Goal: Task Accomplishment & Management: Use online tool/utility

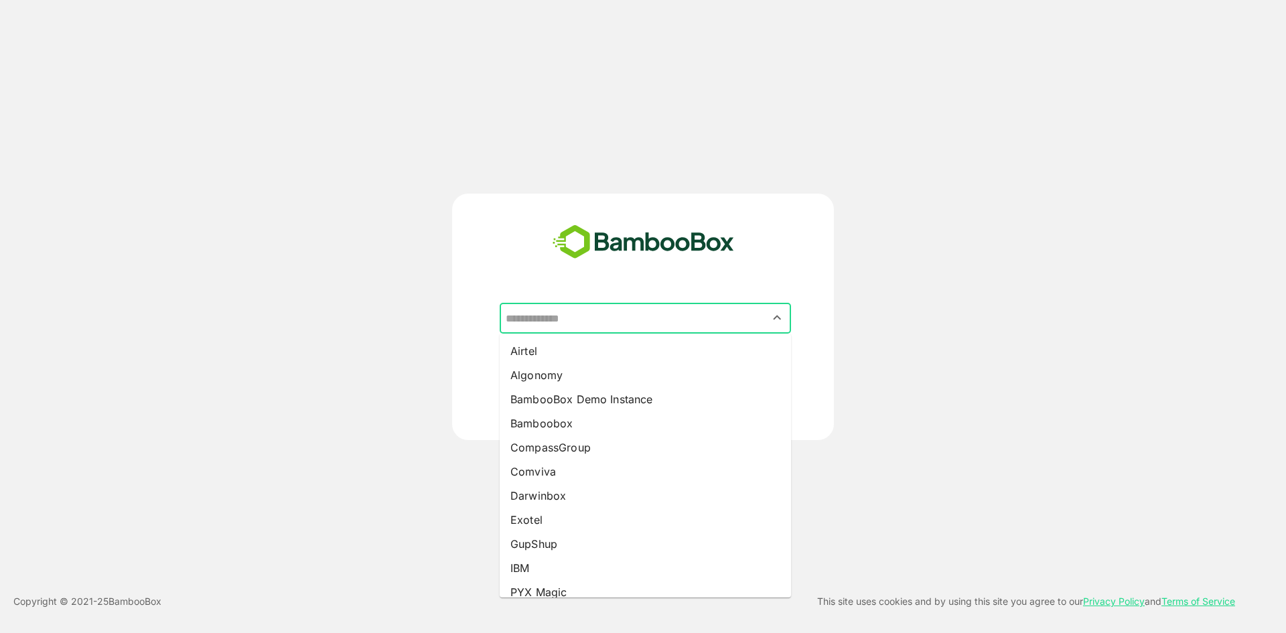
click at [607, 319] on input "text" at bounding box center [645, 317] width 286 height 25
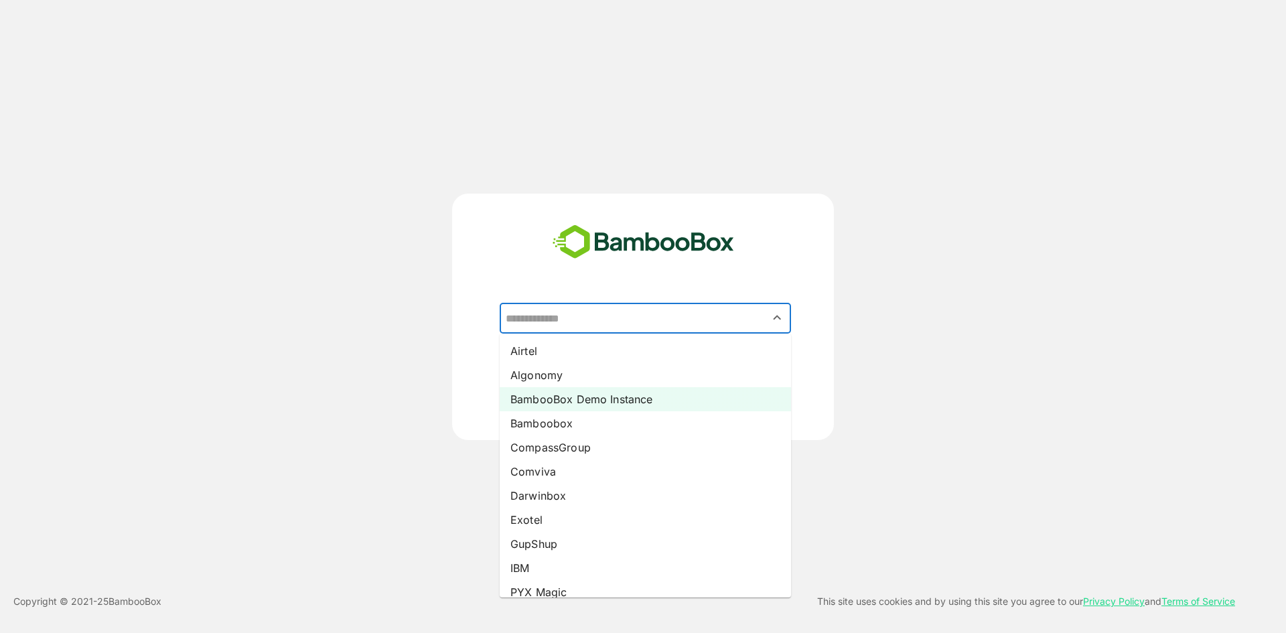
click at [622, 397] on li "BambooBox Demo Instance" at bounding box center [645, 399] width 291 height 24
type input "**********"
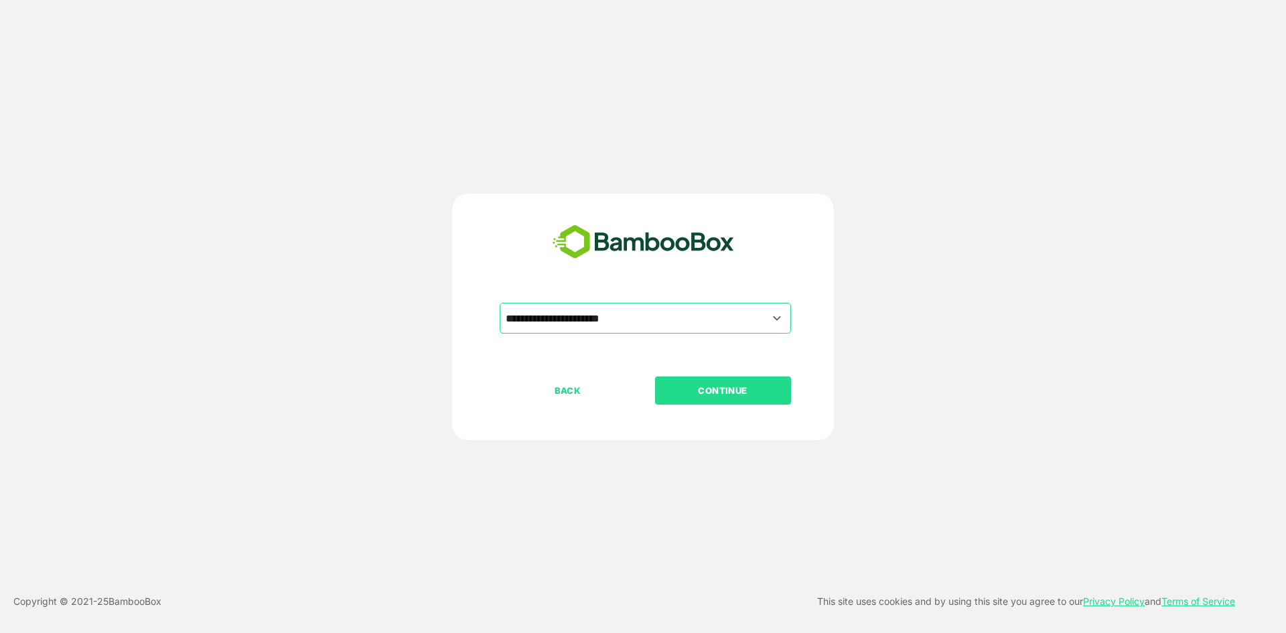
click at [701, 394] on p "CONTINUE" at bounding box center [723, 390] width 134 height 15
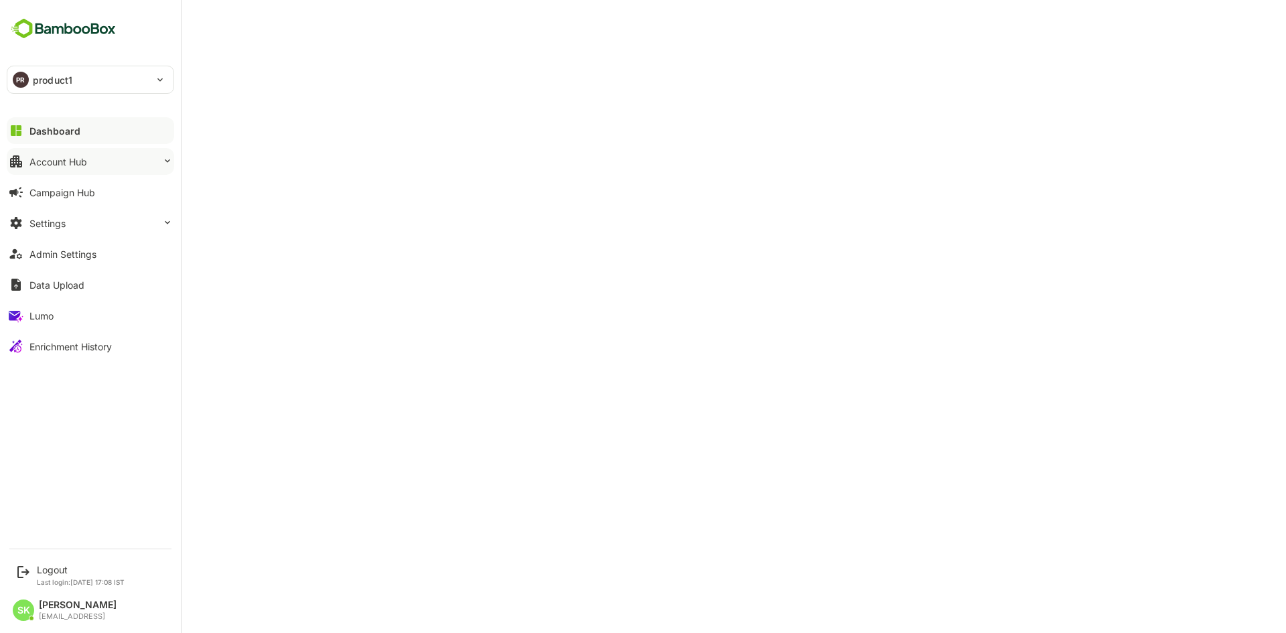
click at [84, 157] on div "Account Hub" at bounding box center [58, 161] width 58 height 11
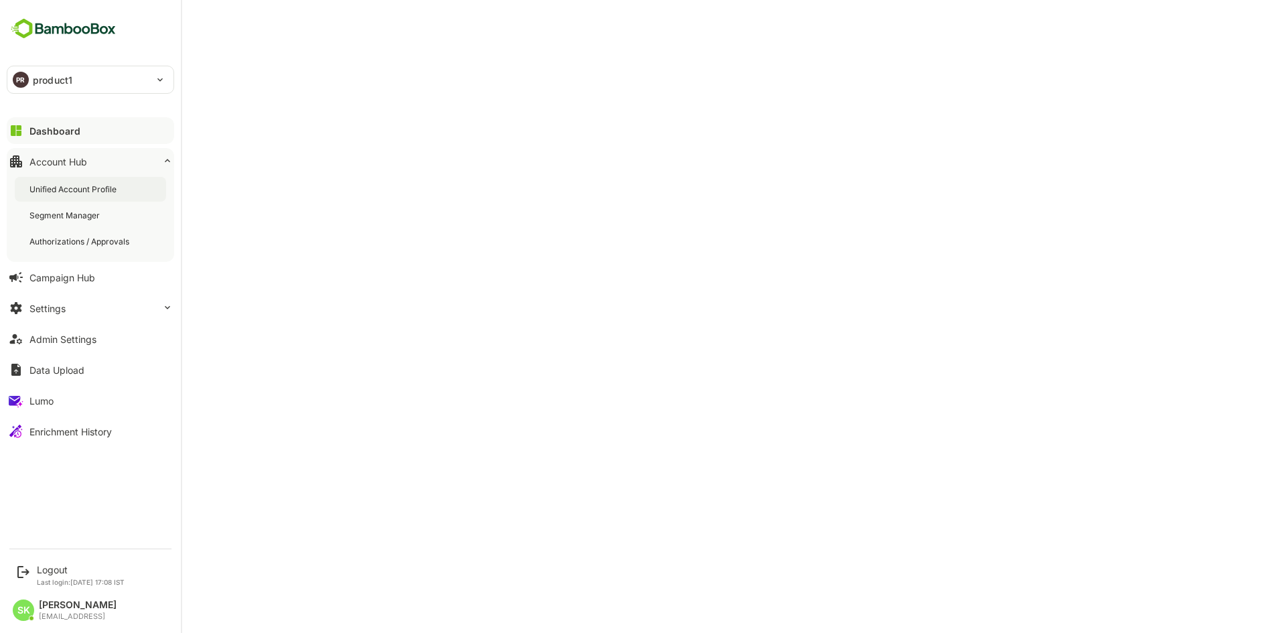
click at [102, 193] on div "Unified Account Profile" at bounding box center [74, 189] width 90 height 11
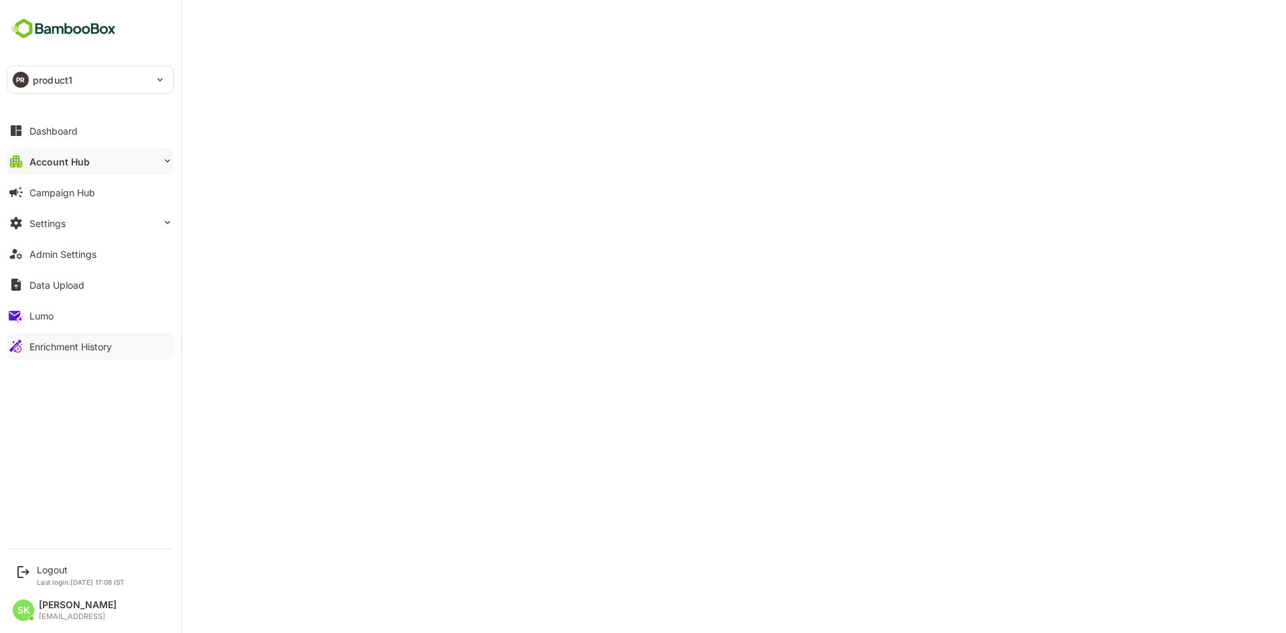
click at [79, 350] on div "Enrichment History" at bounding box center [70, 346] width 82 height 11
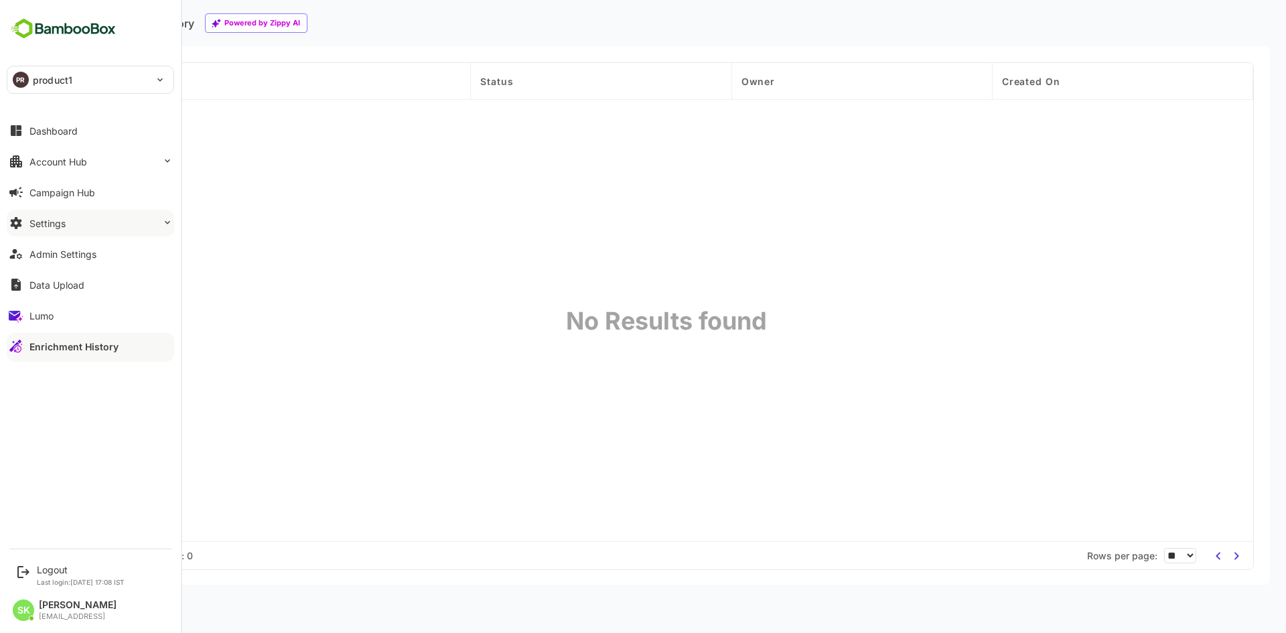
click at [100, 221] on button "Settings" at bounding box center [90, 223] width 167 height 27
click at [77, 173] on button "Account Hub" at bounding box center [90, 161] width 167 height 27
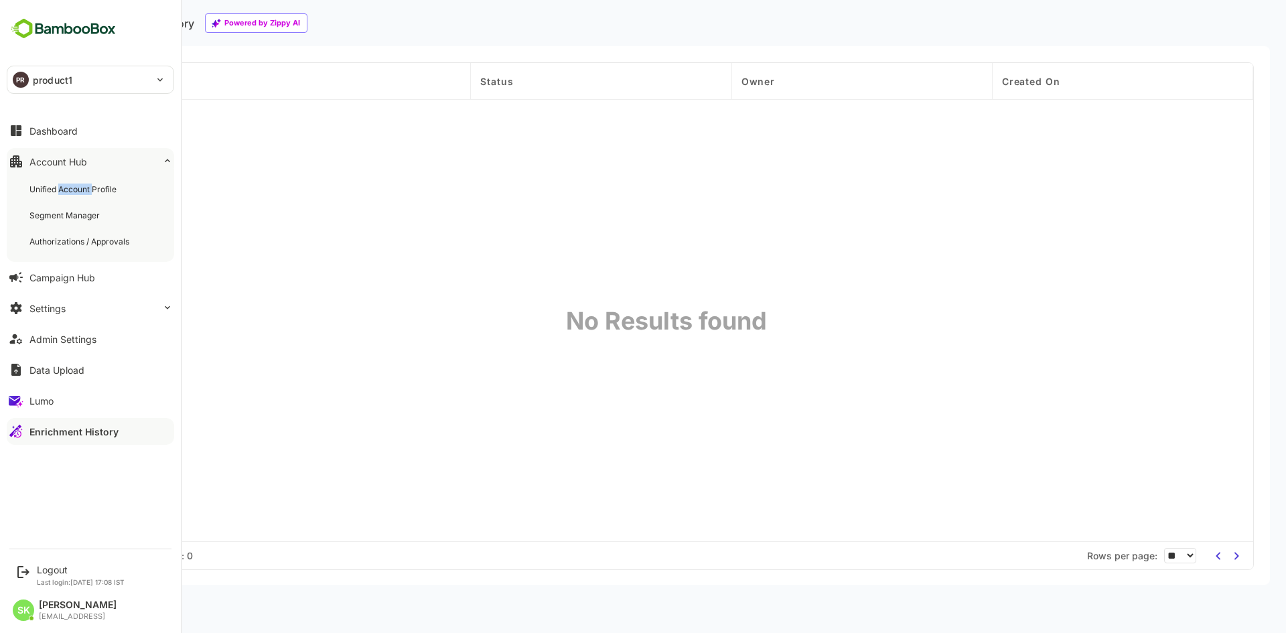
click at [77, 173] on div "Unified Account Profile Segment Manager Authorizations / Approvals" at bounding box center [90, 215] width 167 height 93
click at [60, 192] on div "Unified Account Profile" at bounding box center [74, 189] width 90 height 11
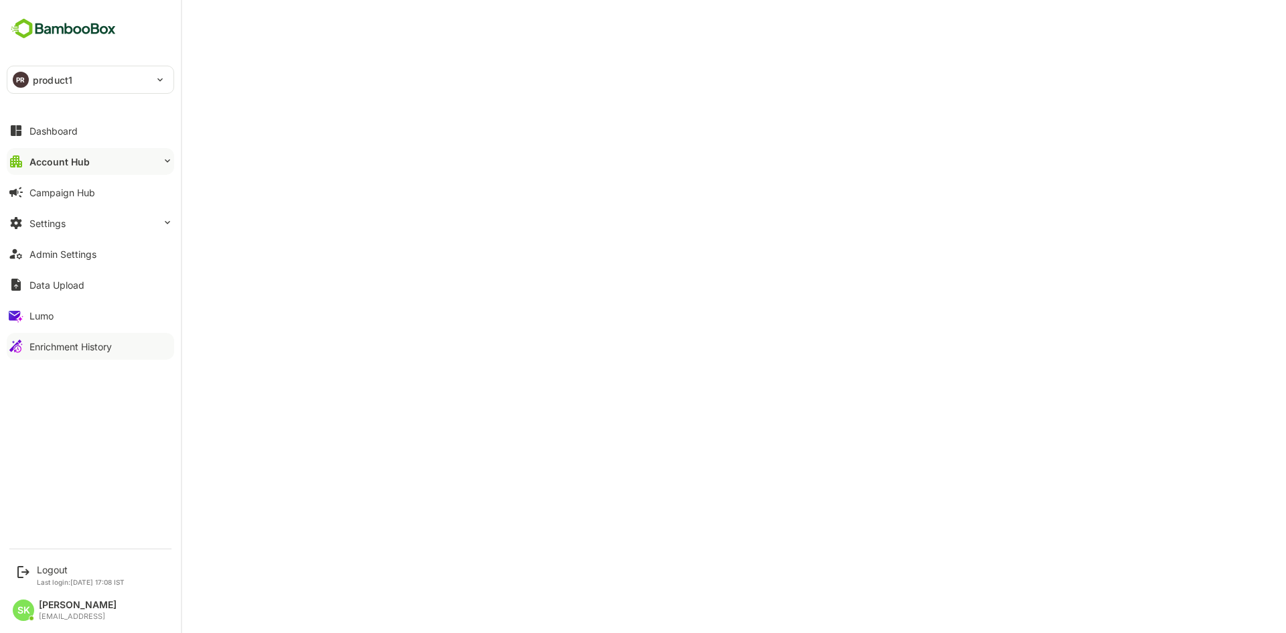
click at [108, 348] on div "Enrichment History" at bounding box center [70, 346] width 82 height 11
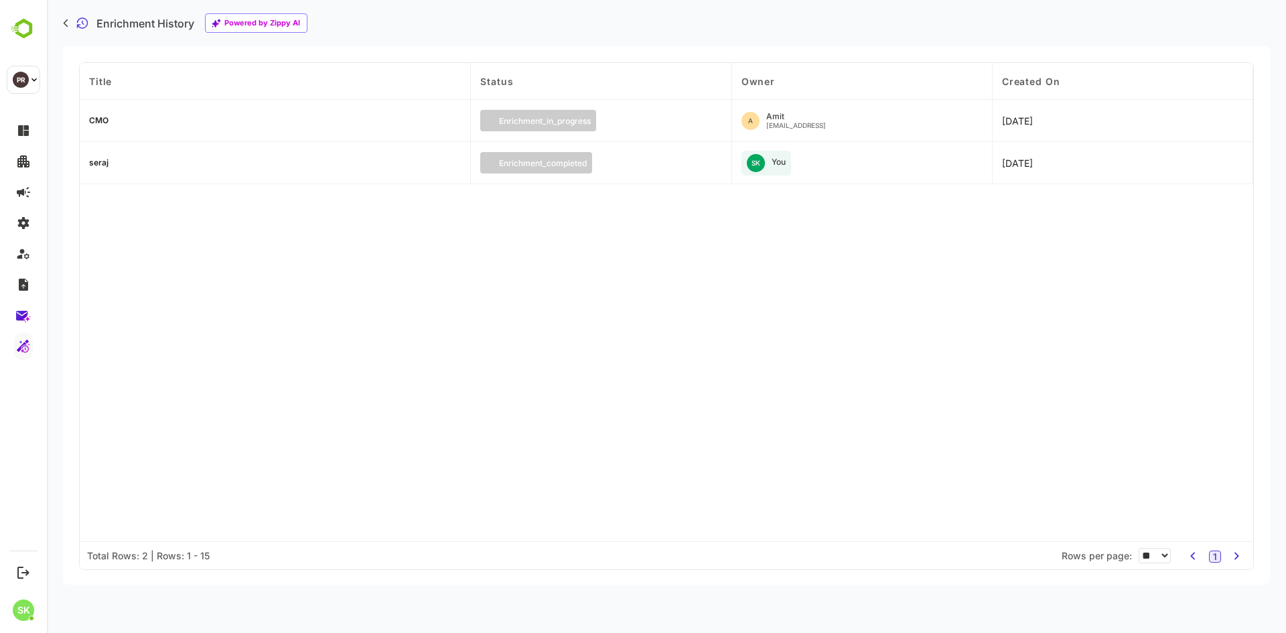
click at [96, 117] on div "CMO" at bounding box center [98, 121] width 19 height 8
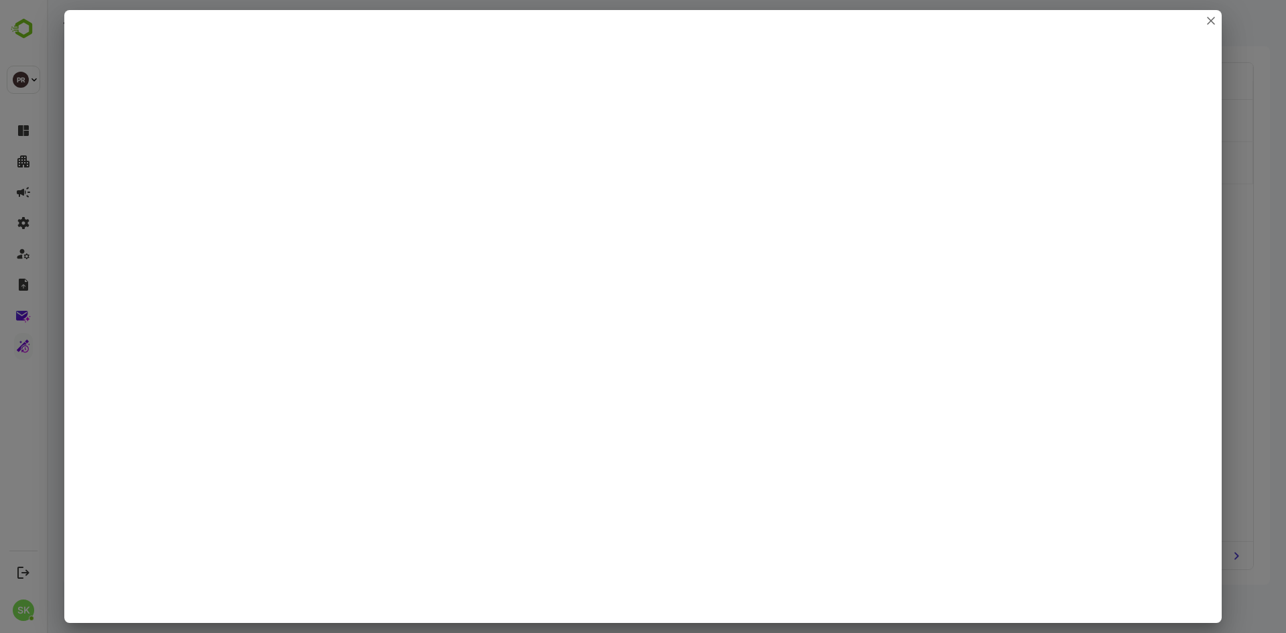
click at [1280, 176] on div at bounding box center [643, 316] width 1286 height 633
click at [1210, 21] on icon "close" at bounding box center [1211, 21] width 8 height 8
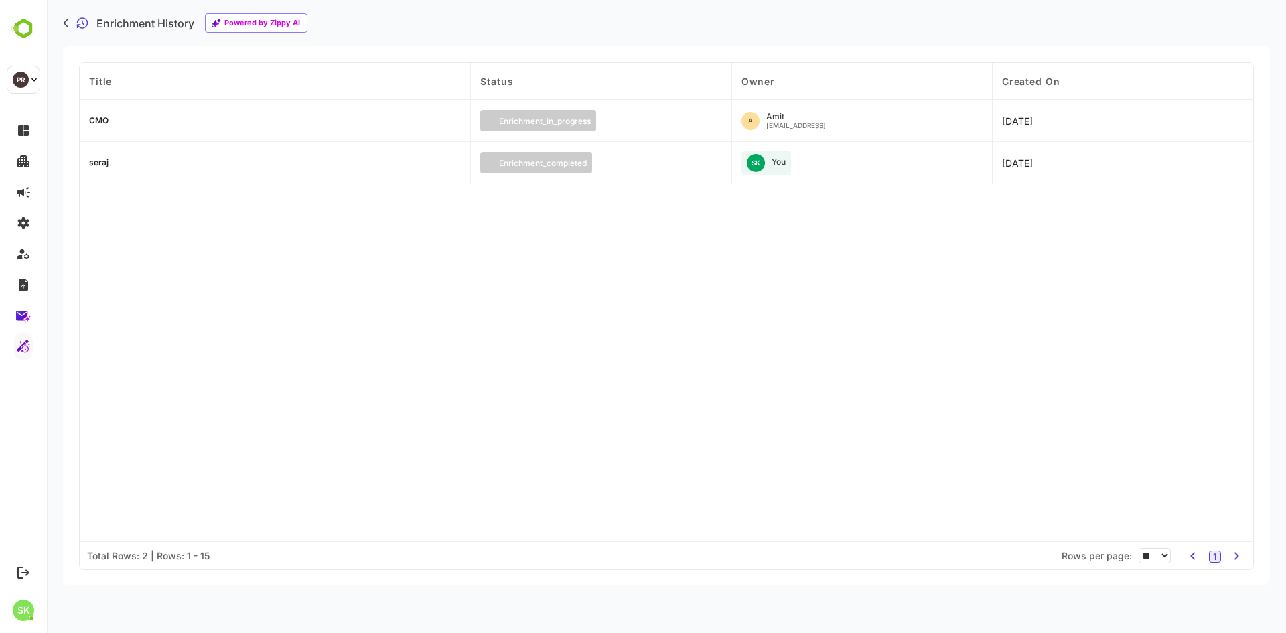
click at [1150, 244] on div "Title Status Owner Created On CMO enrichment_in_progress A Amit amit@bamboobox.…" at bounding box center [667, 302] width 1174 height 478
click at [98, 119] on div "CMO" at bounding box center [98, 121] width 19 height 8
click at [99, 156] on div "CMO" at bounding box center [275, 163] width 391 height 42
click at [99, 163] on div "CMO" at bounding box center [98, 163] width 19 height 8
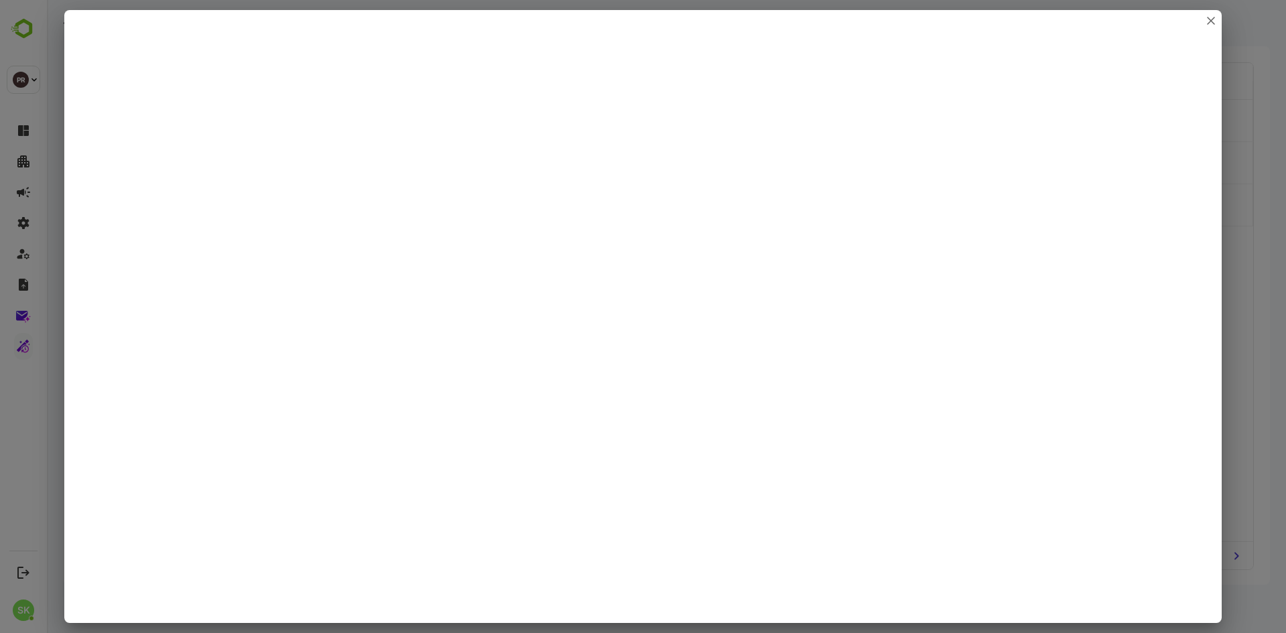
click at [1285, 492] on div at bounding box center [643, 316] width 1286 height 633
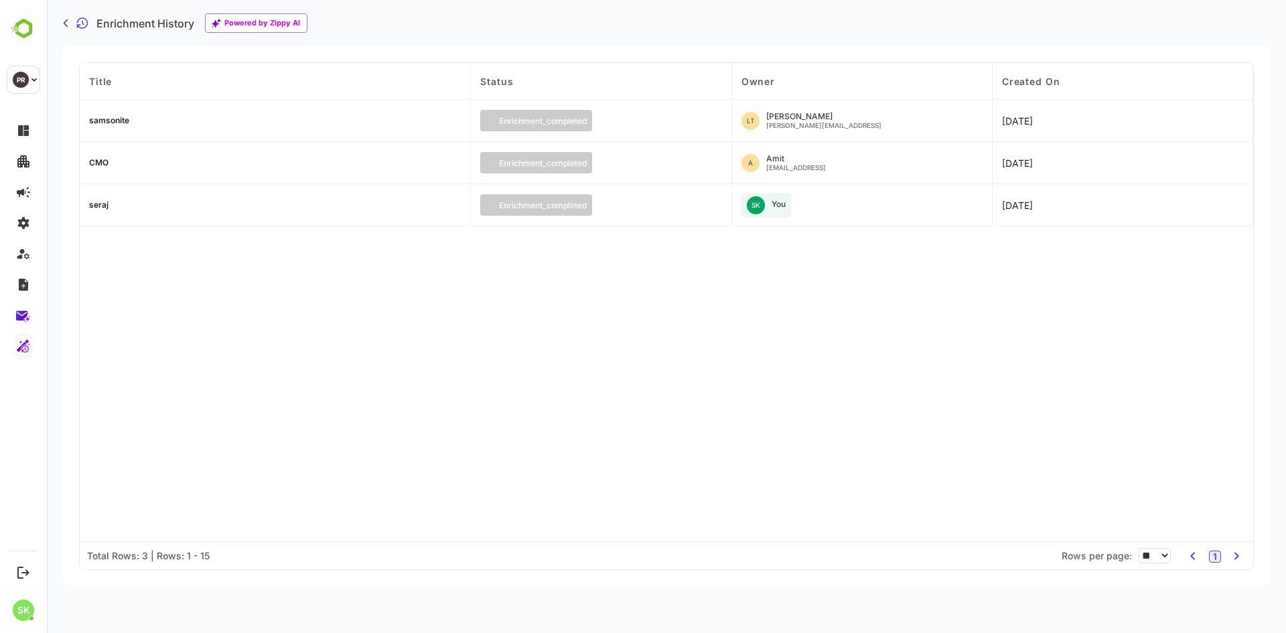
click at [114, 121] on div "samsonite" at bounding box center [109, 121] width 40 height 8
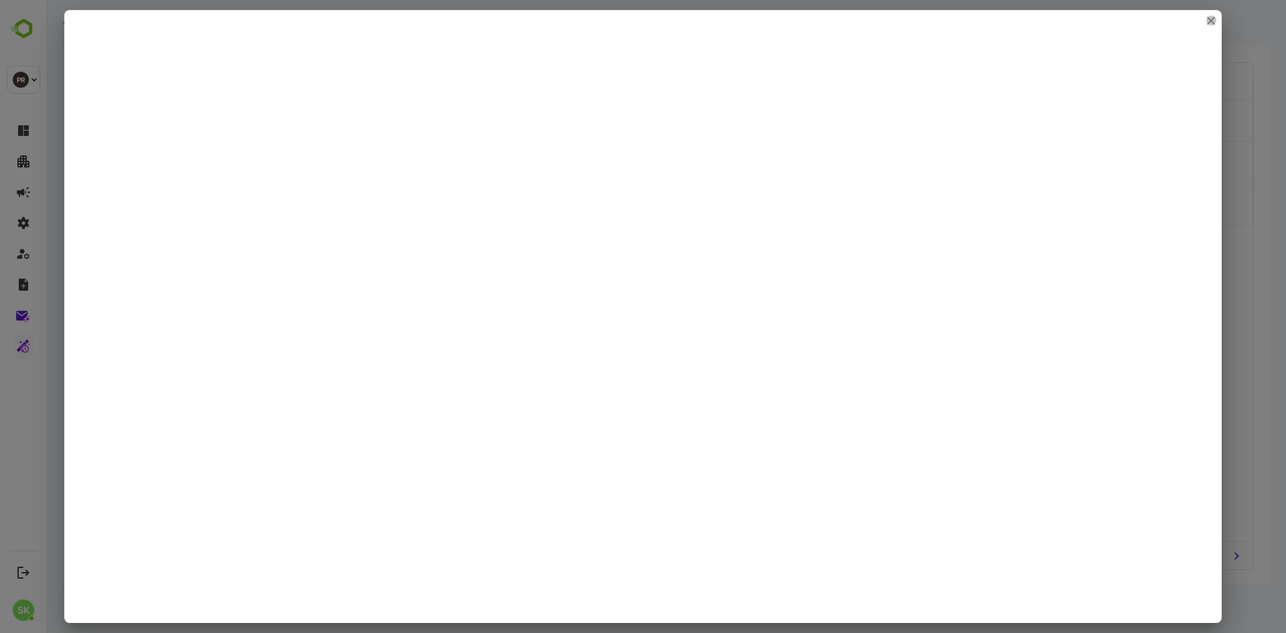
click at [1208, 19] on icon "close" at bounding box center [1211, 21] width 8 height 8
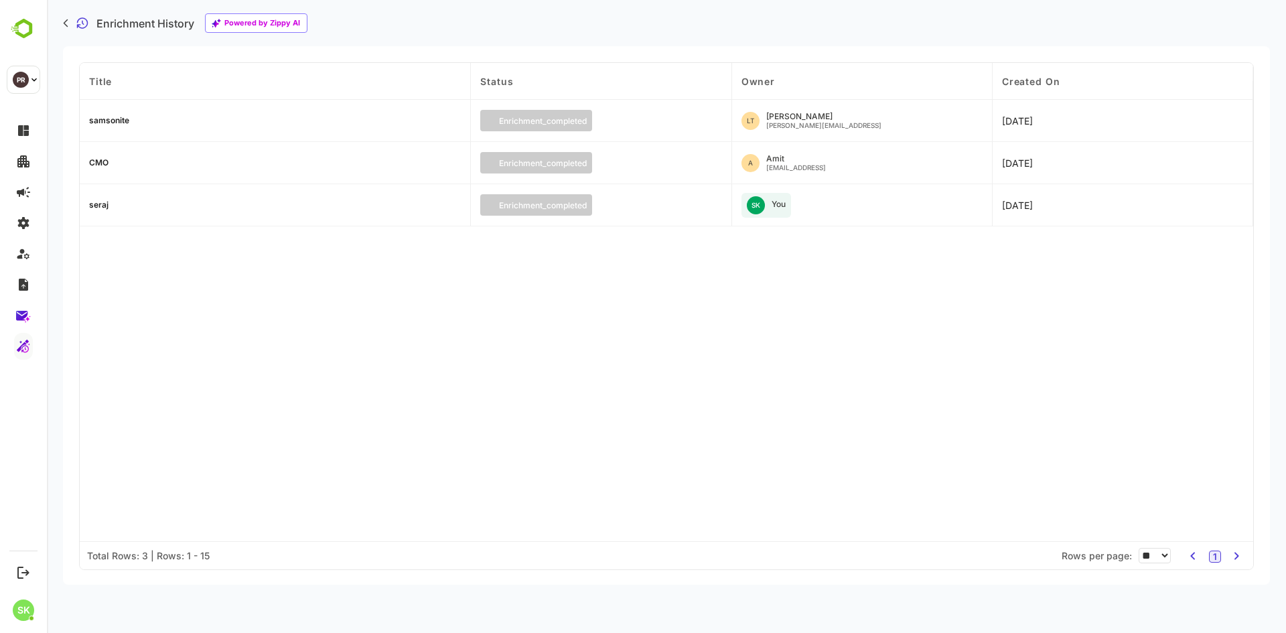
click at [98, 156] on div "CMO" at bounding box center [275, 163] width 391 height 42
click at [100, 160] on div "CMO" at bounding box center [98, 163] width 19 height 8
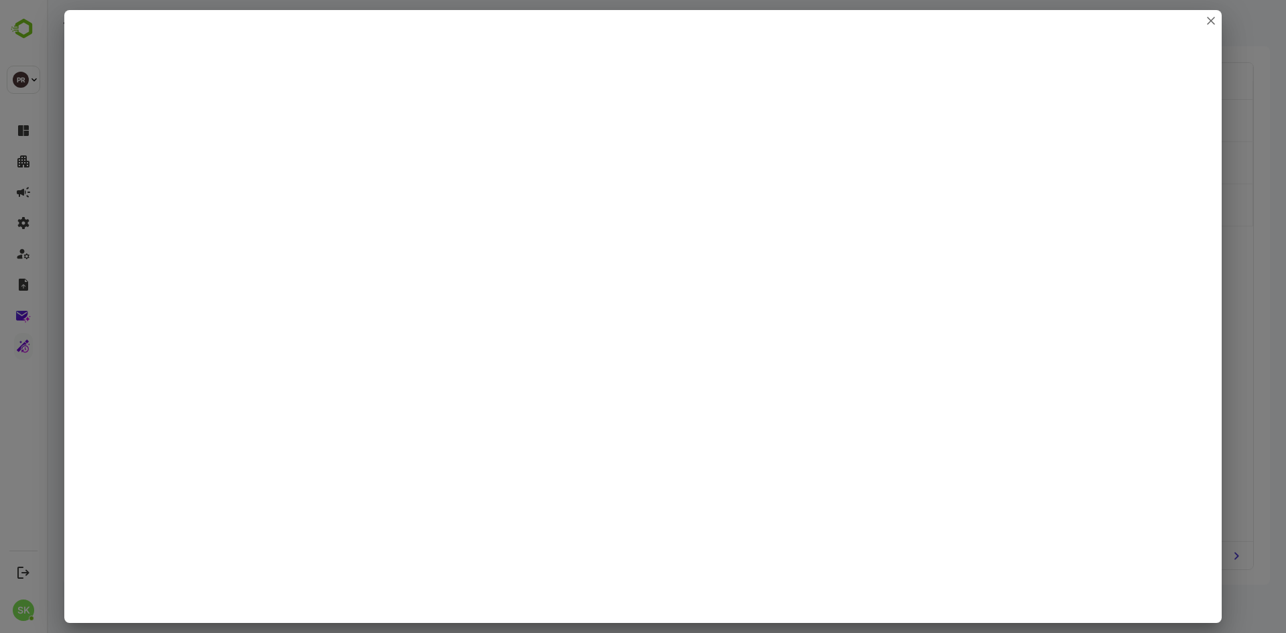
click at [48, 310] on div at bounding box center [643, 316] width 1286 height 633
click at [1207, 18] on icon "close" at bounding box center [1211, 21] width 8 height 8
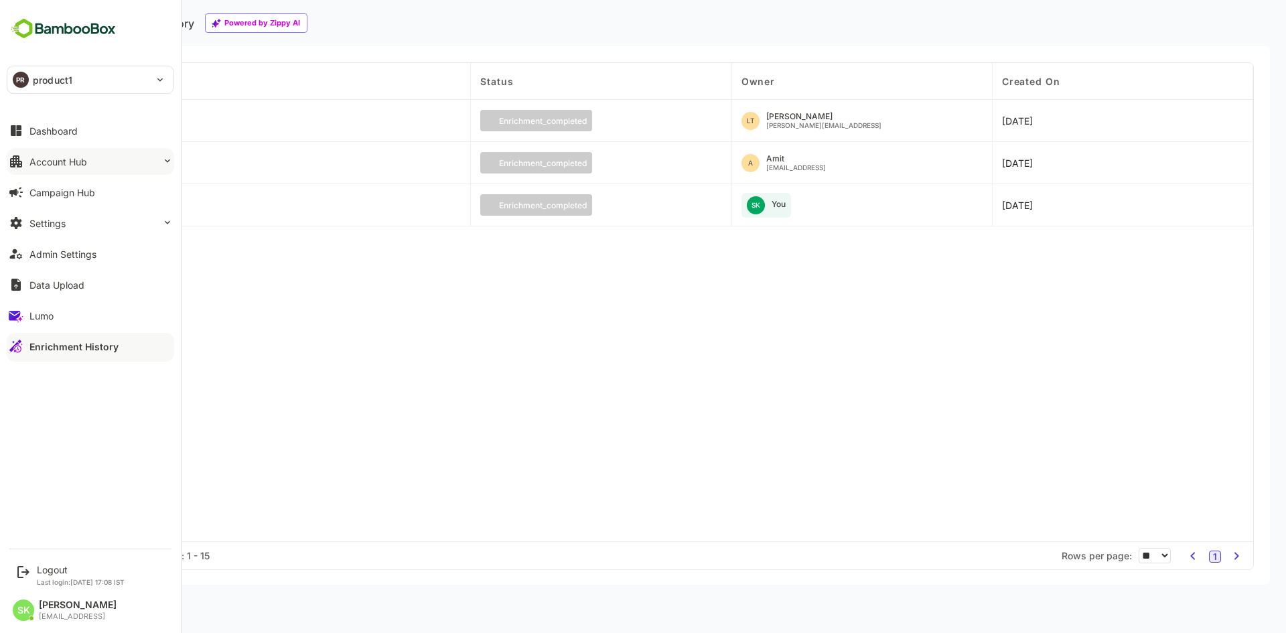
click at [75, 157] on div "Account Hub" at bounding box center [58, 161] width 58 height 11
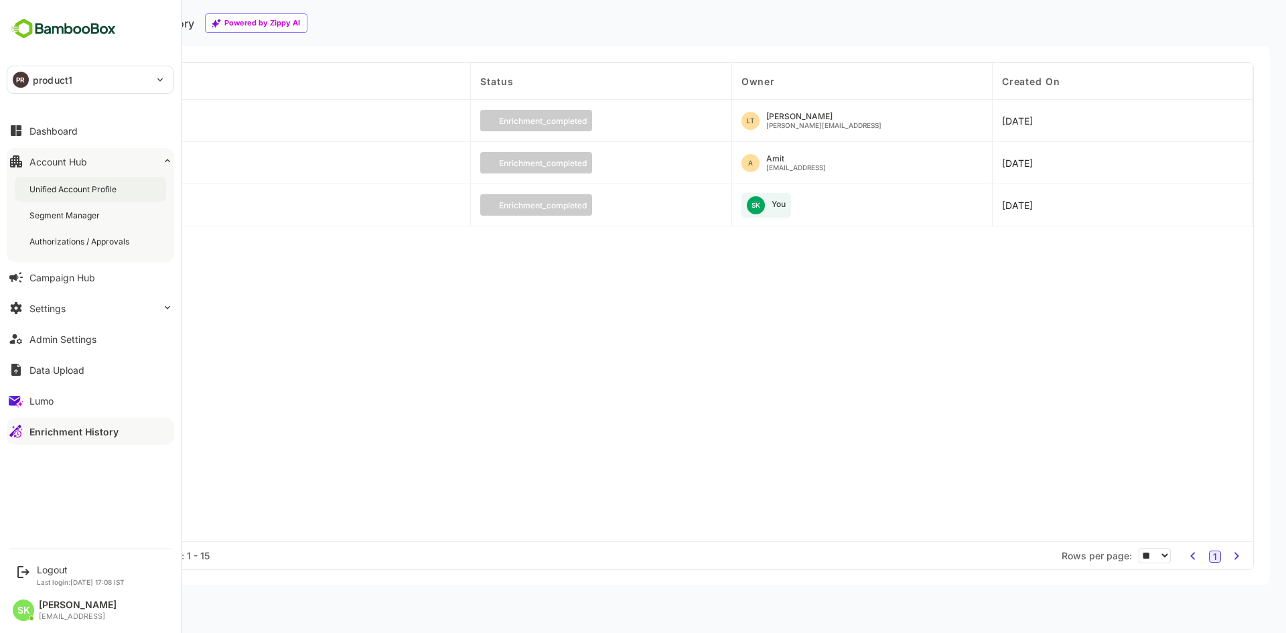
click at [74, 186] on div "Unified Account Profile" at bounding box center [74, 189] width 90 height 11
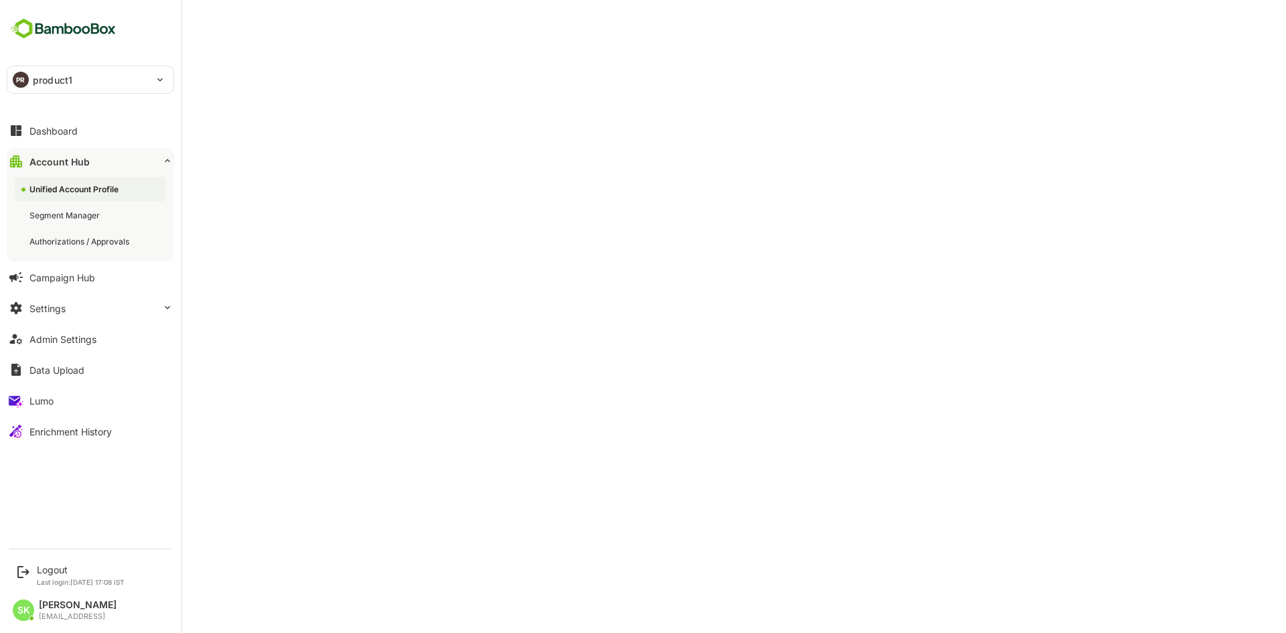
click at [64, 183] on div "Unified Account Profile" at bounding box center [90, 189] width 151 height 25
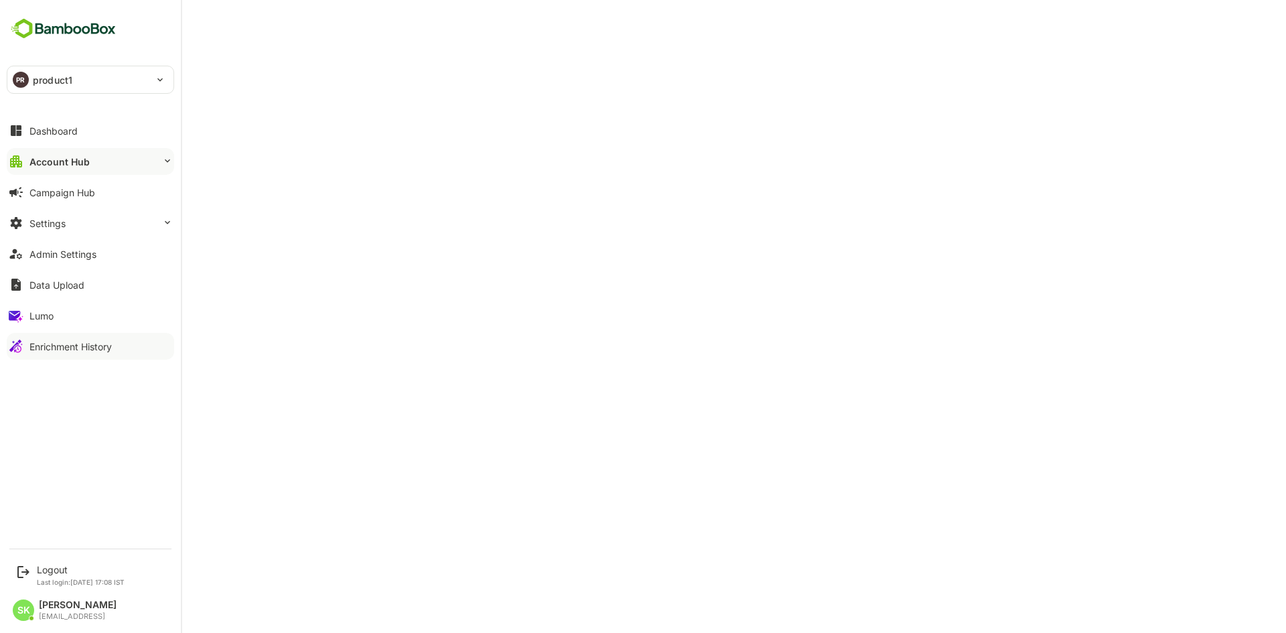
click at [63, 346] on div "Enrichment History" at bounding box center [70, 346] width 82 height 11
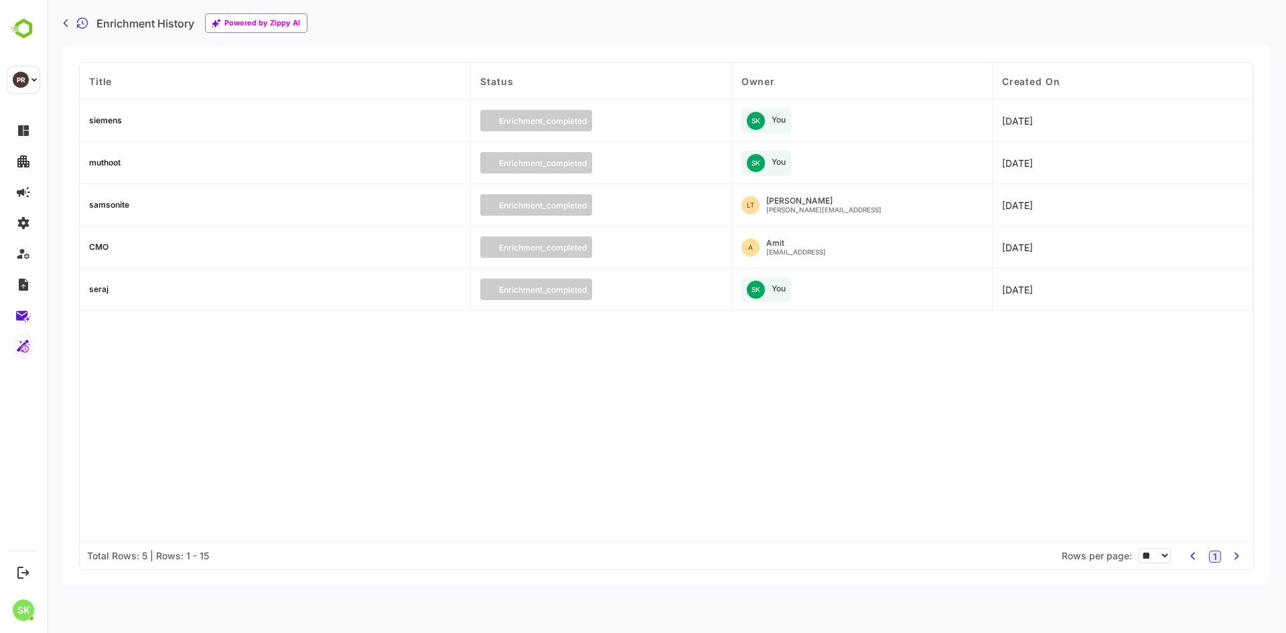
click at [104, 122] on div "siemens" at bounding box center [105, 121] width 33 height 8
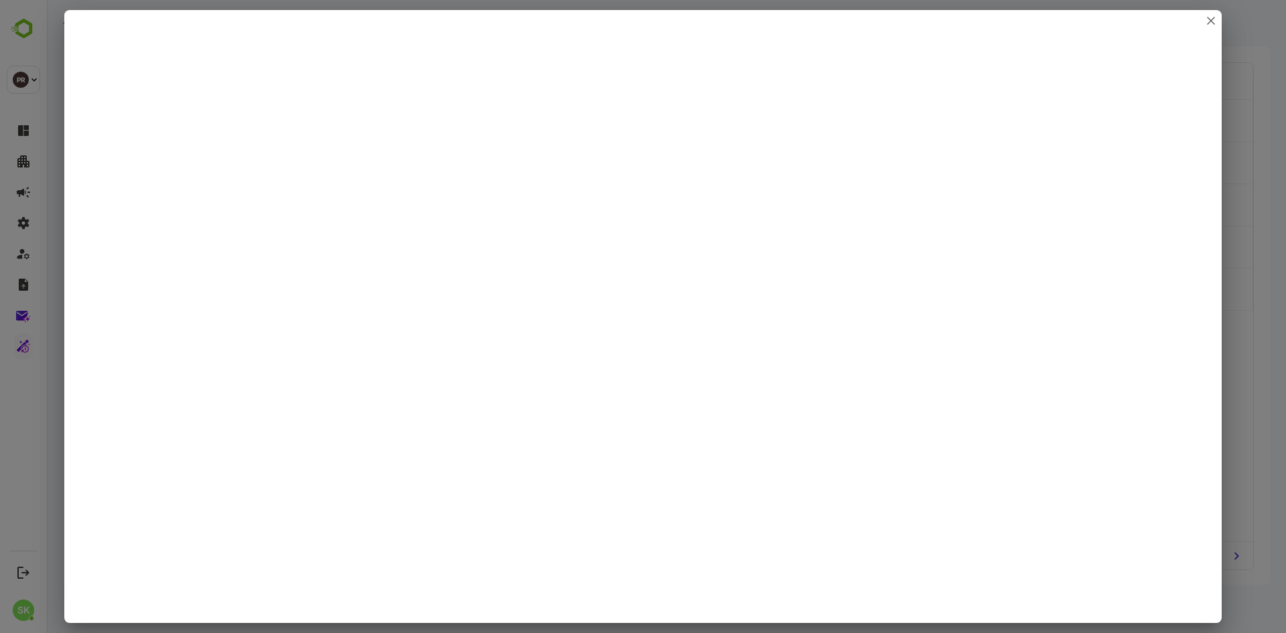
click at [1285, 158] on div at bounding box center [643, 316] width 1286 height 633
click at [1210, 19] on icon "close" at bounding box center [1211, 21] width 8 height 8
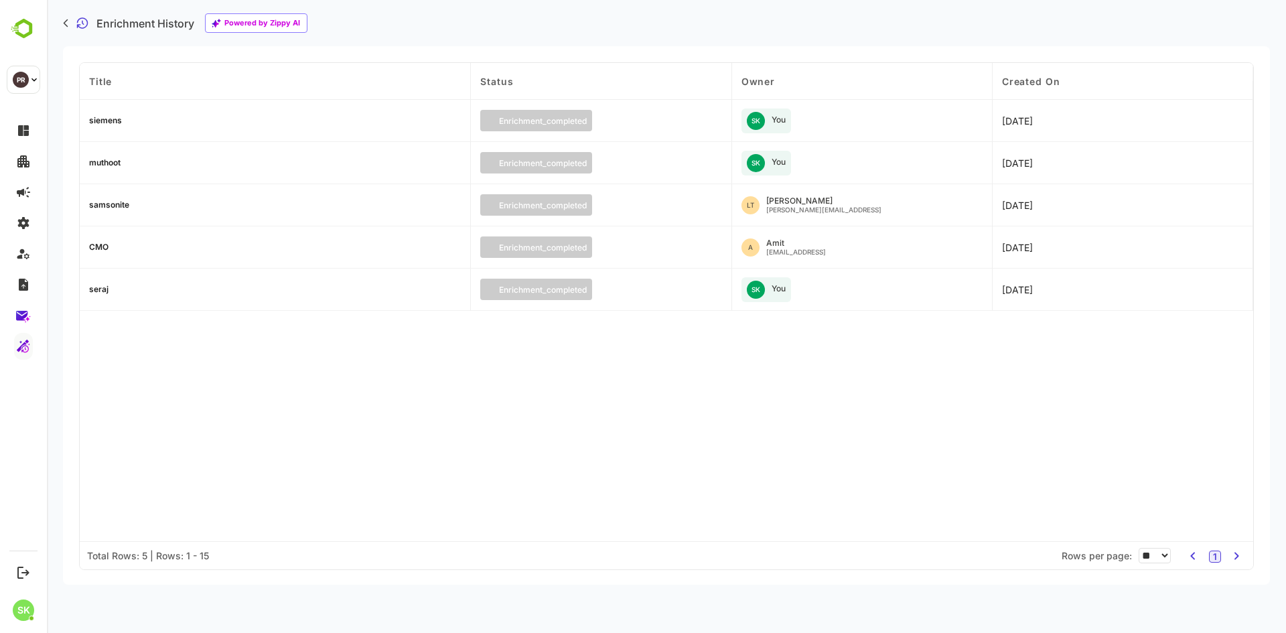
click at [115, 118] on div "siemens" at bounding box center [105, 121] width 33 height 8
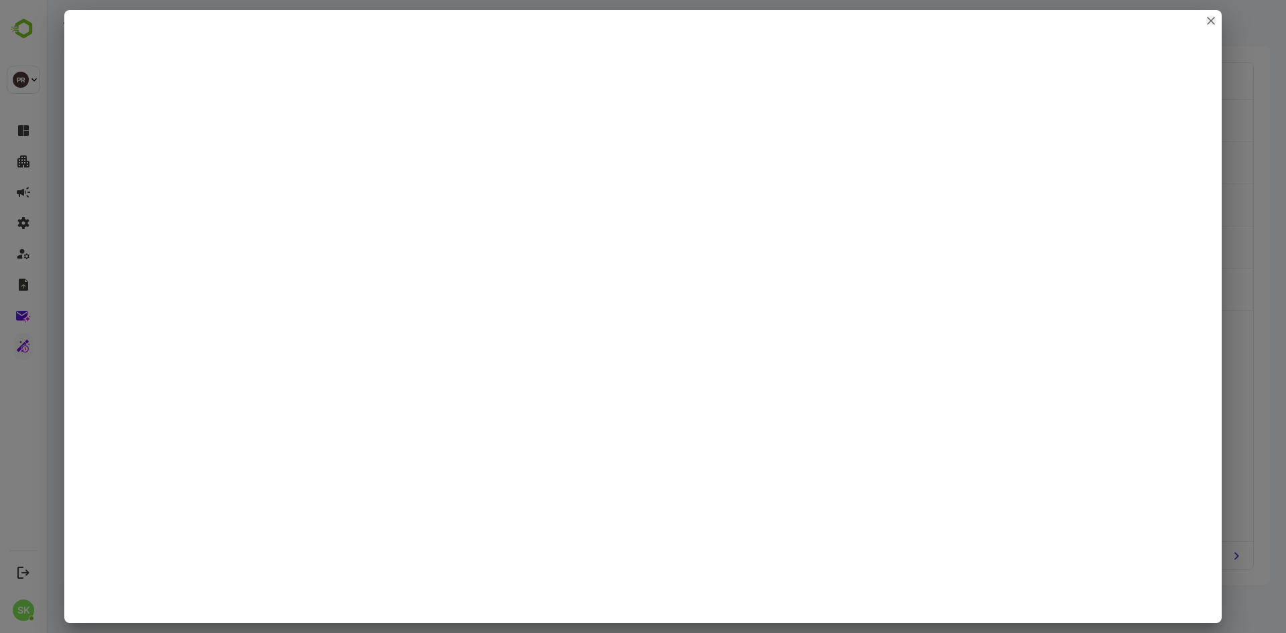
click at [1207, 17] on icon "close" at bounding box center [1211, 21] width 8 height 8
